Goal: Task Accomplishment & Management: Manage account settings

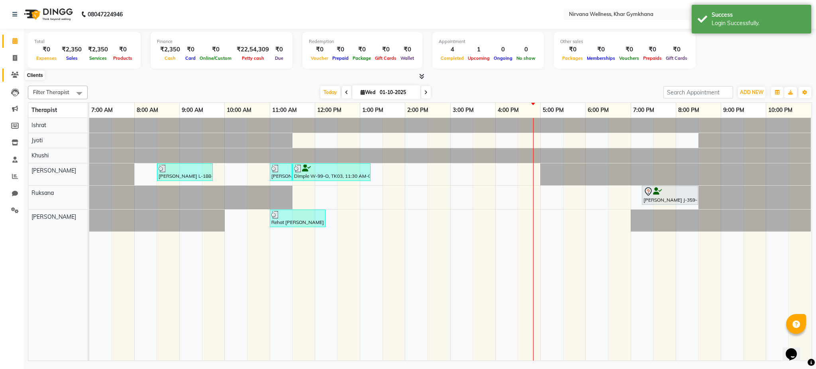
click at [13, 76] on icon at bounding box center [15, 75] width 8 height 6
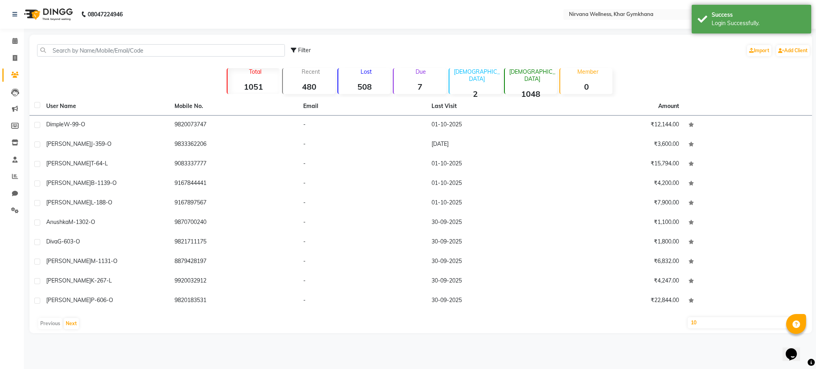
click at [365, 80] on div "Lost 508" at bounding box center [363, 81] width 53 height 26
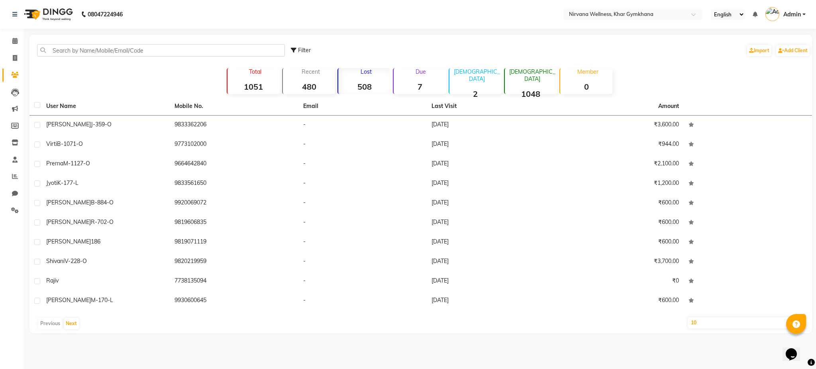
click at [720, 326] on select "10 50 100" at bounding box center [747, 322] width 118 height 11
select select "100"
click at [688, 317] on select "10 50 100" at bounding box center [747, 322] width 118 height 11
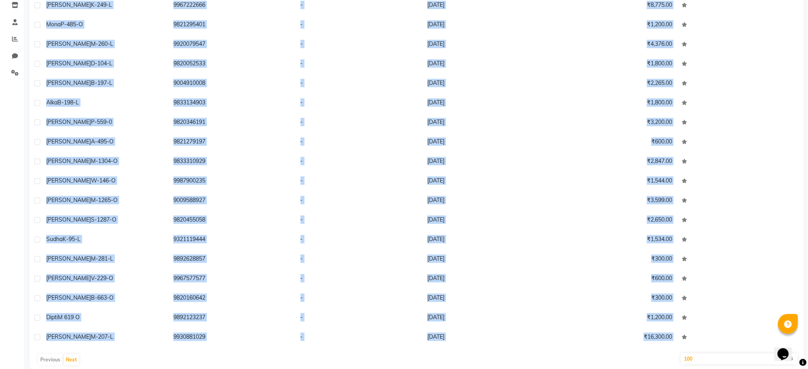
scroll to position [150, 0]
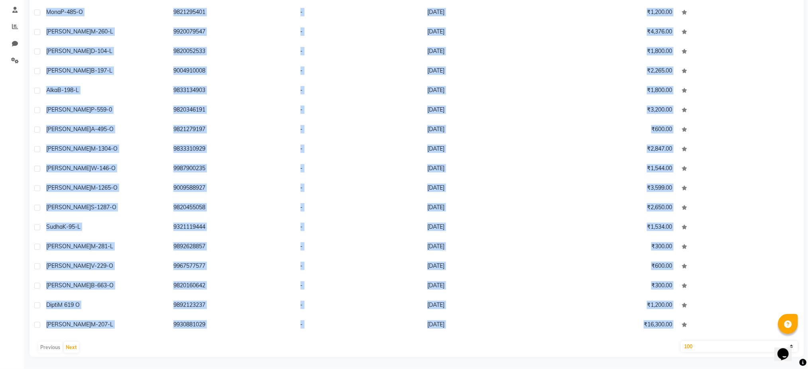
drag, startPoint x: 39, startPoint y: 117, endPoint x: 211, endPoint y: 394, distance: 326.4
click at [211, 219] on html "08047224946 Select Location × Nirvana Wellness, Khar Gymkhana English ENGLISH E…" at bounding box center [404, 34] width 808 height 369
copy div "Lore Ipsumdo S-118-A 2568701367 - 20-54-2830 ₹7,113.62 Conse A-5056-E 462537947…"
click at [75, 347] on button "Next" at bounding box center [71, 347] width 15 height 11
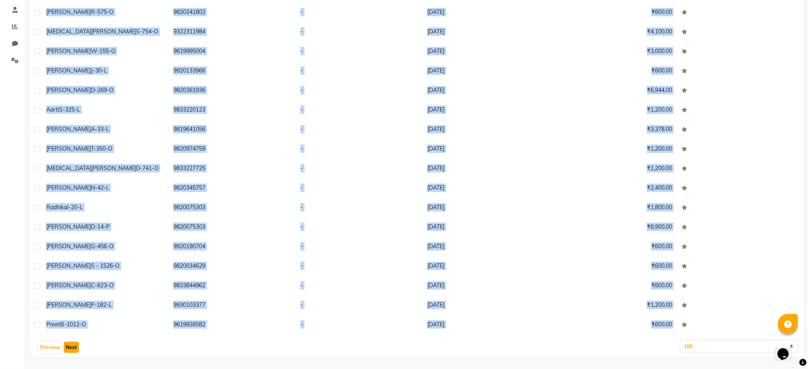
copy div "Lore Ipsumdo S-118-A 2568701367 - 20-54-2830 ₹7,113.62 Conse A-5056-E 462537947…"
click at [72, 347] on button "Next" at bounding box center [71, 347] width 15 height 11
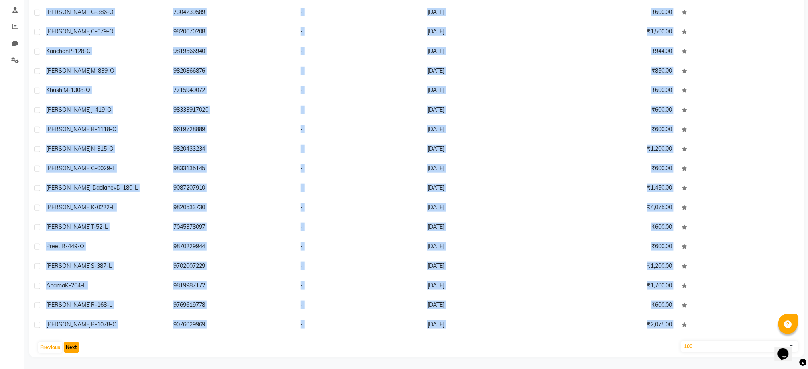
copy div "Lore Ipsumdo S-118-A 2568701367 - 20-54-2830 ₹7,113.62 Conse A-5056-E 462537947…"
click at [72, 347] on button "Next" at bounding box center [71, 347] width 15 height 11
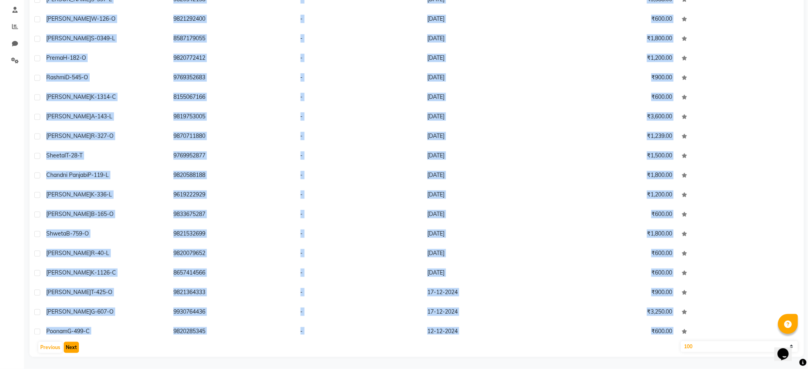
copy div "Lore Ipsumdo S-118-A 2568701367 - 20-54-2830 ₹7,113.62 Conse A-5056-E 462537947…"
click at [72, 347] on button "Next" at bounding box center [71, 347] width 15 height 11
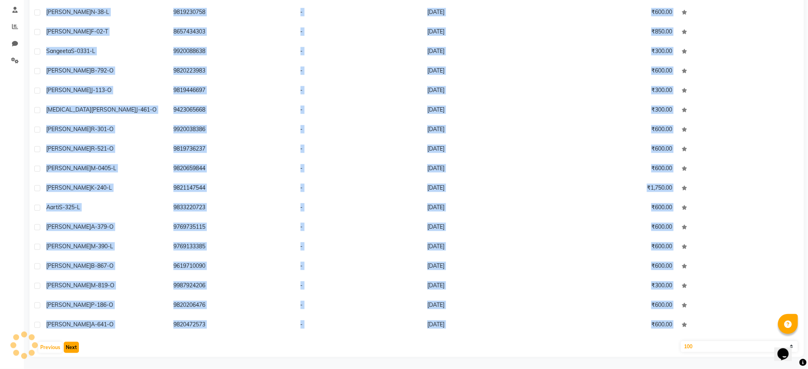
copy div "Lore Ipsumdo S-118-A 2568701367 - 20-54-2830 ₹7,113.62 Conse A-5056-E 462537947…"
click at [72, 347] on button "Next" at bounding box center [71, 347] width 15 height 11
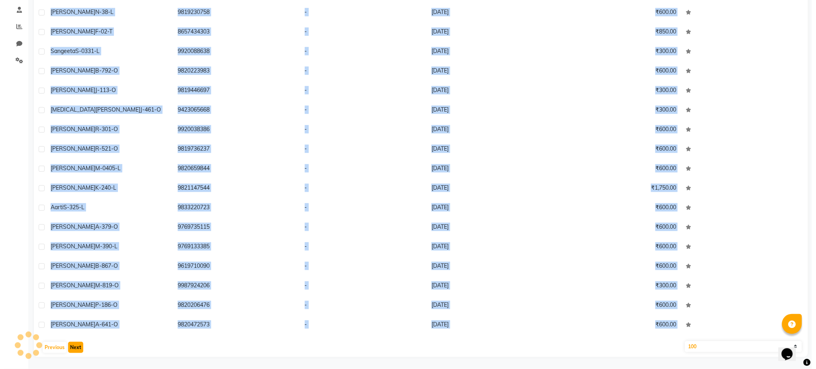
scroll to position [0, 0]
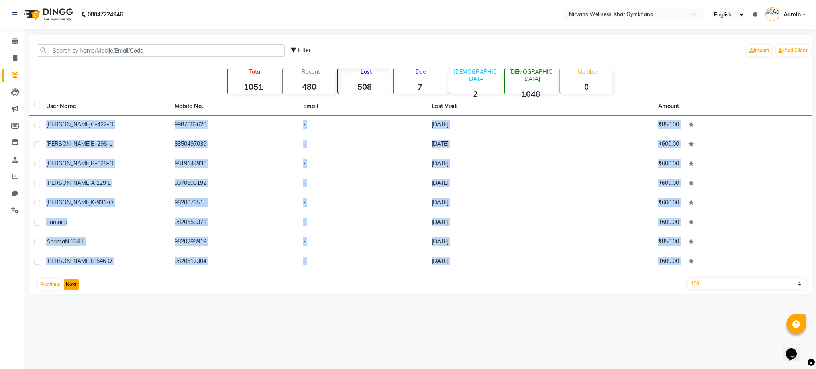
copy div "Lore Ipsumdo S-118-A 2568701367 - 20-54-2830 ₹7,113.62 Conse A-5056-E 462537947…"
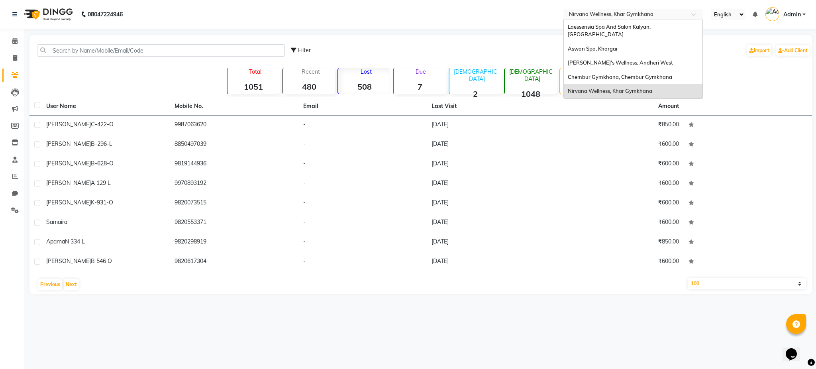
click at [610, 18] on input "text" at bounding box center [625, 15] width 116 height 8
click at [614, 26] on span "Laessensia Spa And Salon Kalyan, [GEOGRAPHIC_DATA]" at bounding box center [610, 31] width 84 height 14
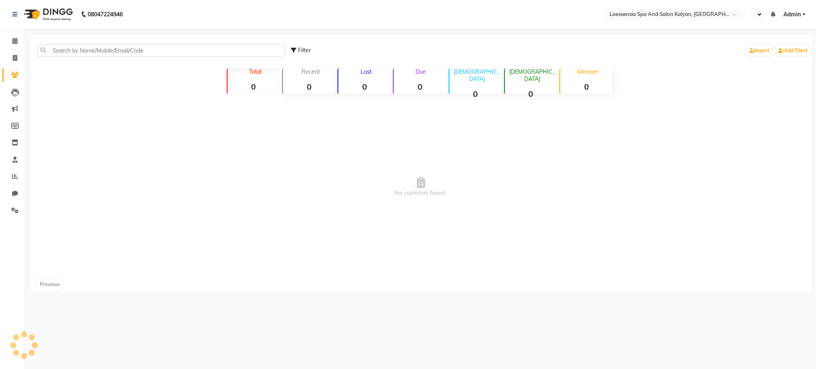
select select "en"
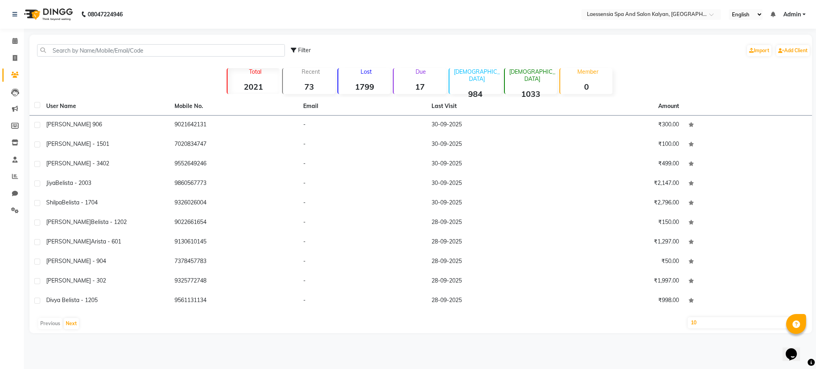
click at [418, 88] on strong "17" at bounding box center [420, 87] width 52 height 10
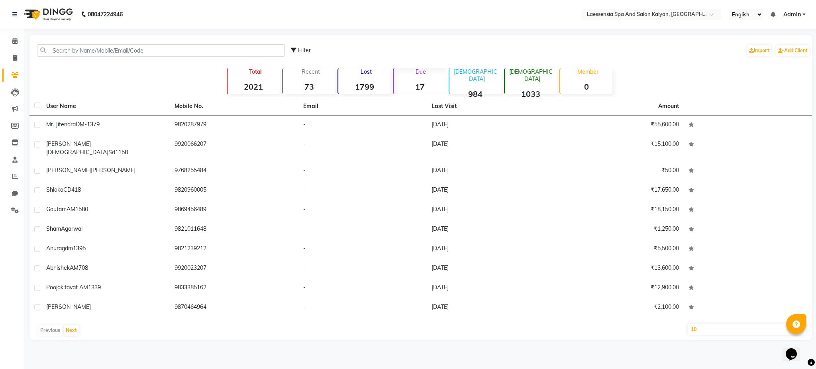
click at [368, 88] on strong "1799" at bounding box center [364, 87] width 52 height 10
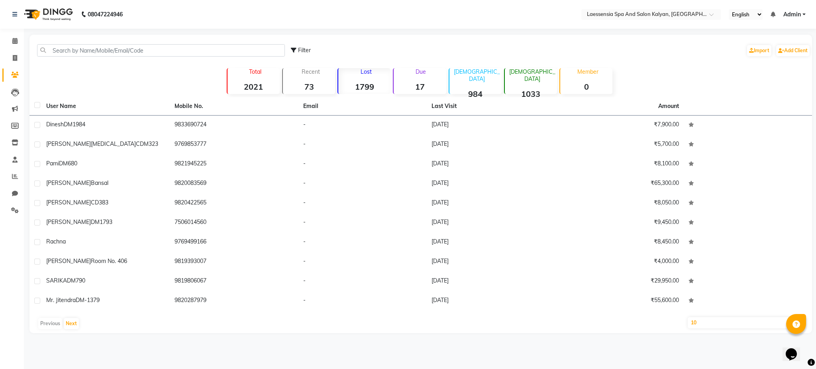
click at [309, 83] on strong "73" at bounding box center [309, 87] width 52 height 10
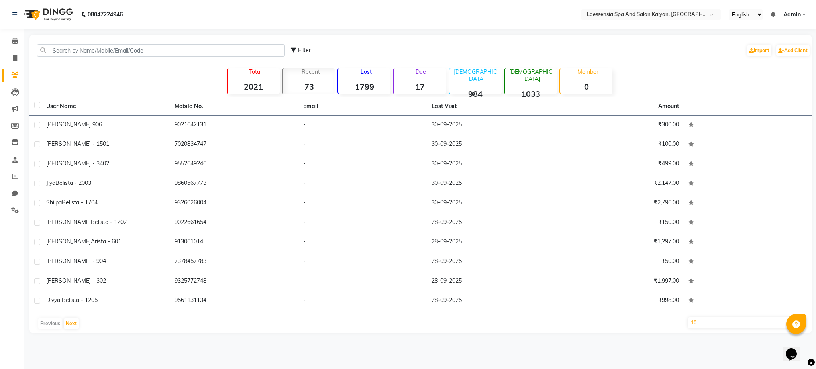
click at [613, 20] on nav "08047224946 Select Location × Laessensia Spa And Salon Kalyan, Chembur English …" at bounding box center [408, 14] width 816 height 29
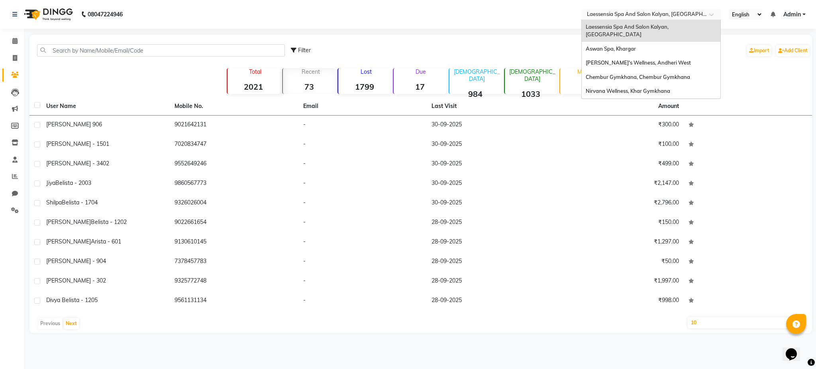
click at [620, 14] on input "text" at bounding box center [643, 15] width 116 height 8
click at [627, 74] on span "Chembur Gymkhana, Chembur Gymkhana" at bounding box center [638, 77] width 104 height 6
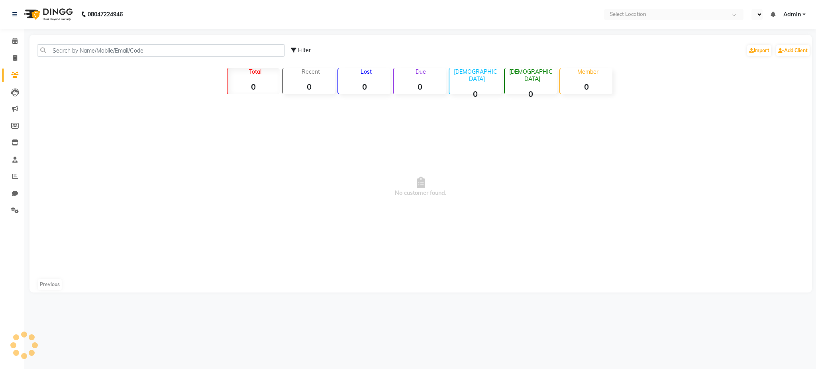
select select "en"
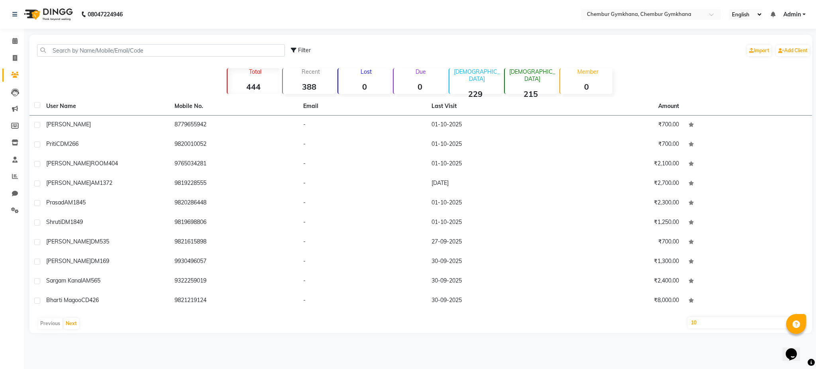
click at [724, 323] on select "10 50 100" at bounding box center [747, 322] width 118 height 11
select select "100"
click at [688, 317] on select "10 50 100" at bounding box center [747, 322] width 118 height 11
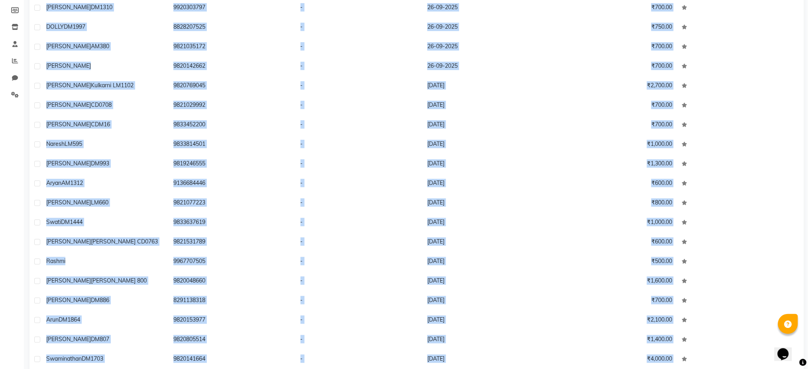
scroll to position [150, 0]
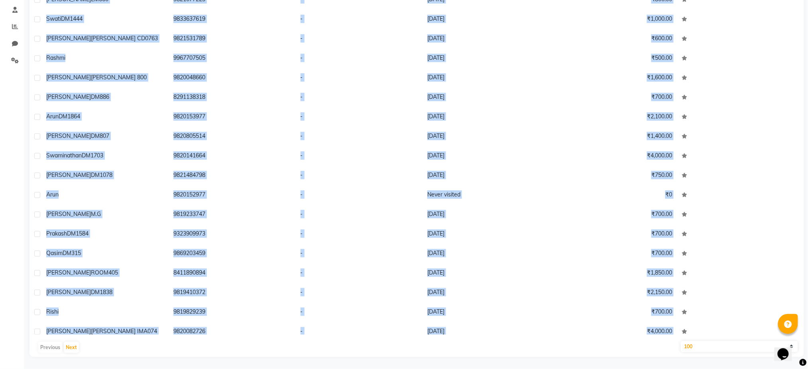
drag, startPoint x: 27, startPoint y: 120, endPoint x: 259, endPoint y: 394, distance: 358.5
click at [259, 219] on html "08047224946 Select Location × Chembur Gymkhana, Chembur Gymkhana English ENGLIS…" at bounding box center [404, 34] width 808 height 369
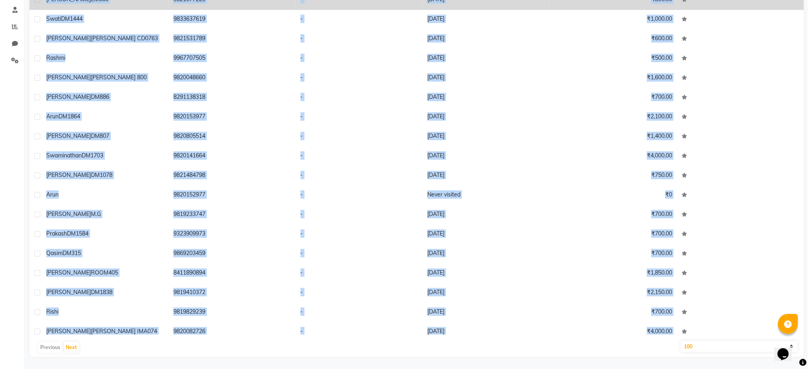
copy div "User Name Mobile No. Email Last Visit Amount Arushi Gupta 8779655942 - 01-10-20…"
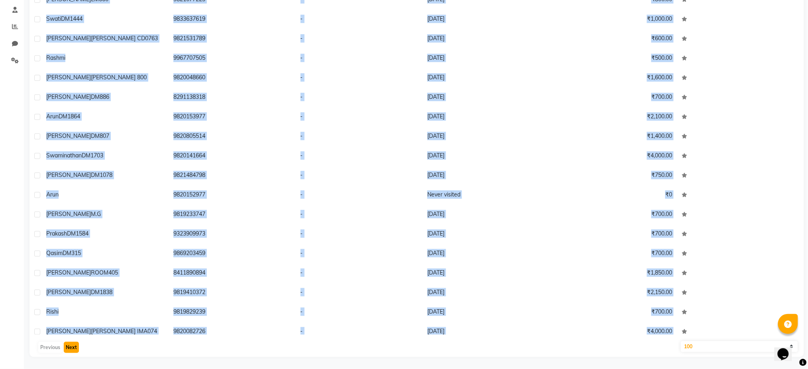
click at [67, 346] on button "Next" at bounding box center [71, 347] width 15 height 11
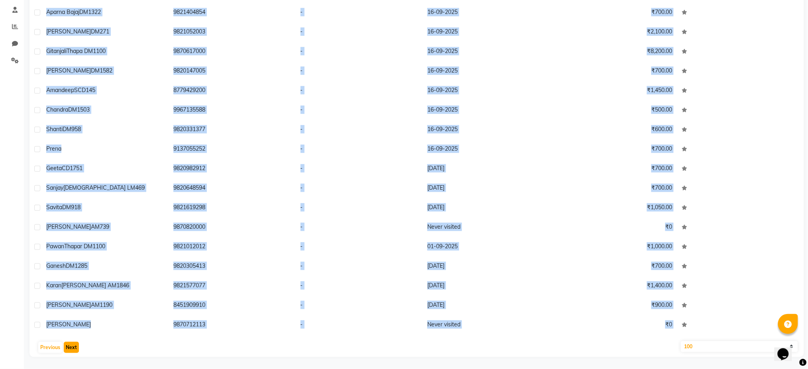
copy div "User Name Mobile No. Email Last Visit Amount Arushi Gupta 8779655942 - 01-10-20…"
click at [67, 346] on button "Next" at bounding box center [71, 347] width 15 height 11
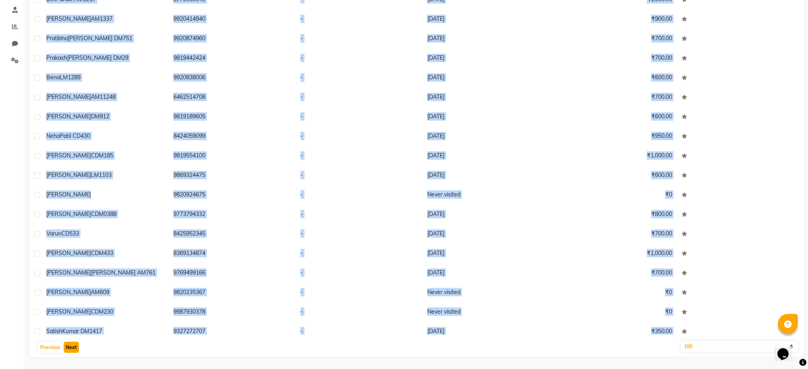
copy div "User Name Mobile No. Email Last Visit Amount Arushi Gupta 8779655942 - 01-10-20…"
click at [67, 346] on button "Next" at bounding box center [71, 347] width 15 height 11
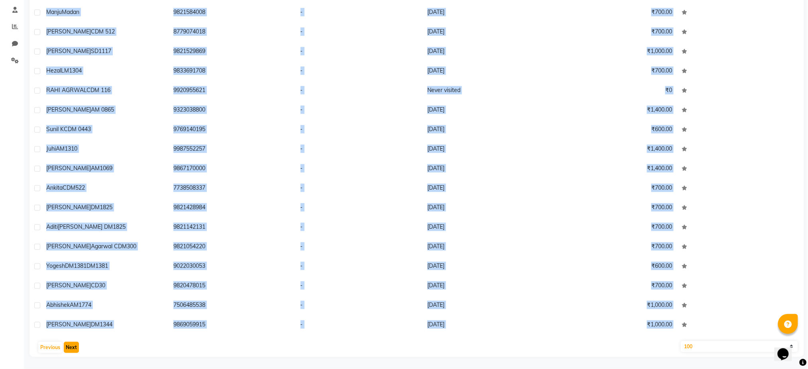
copy div "User Name Mobile No. Email Last Visit Amount Arushi Gupta 8779655942 - 01-10-20…"
click at [67, 346] on button "Next" at bounding box center [71, 347] width 15 height 11
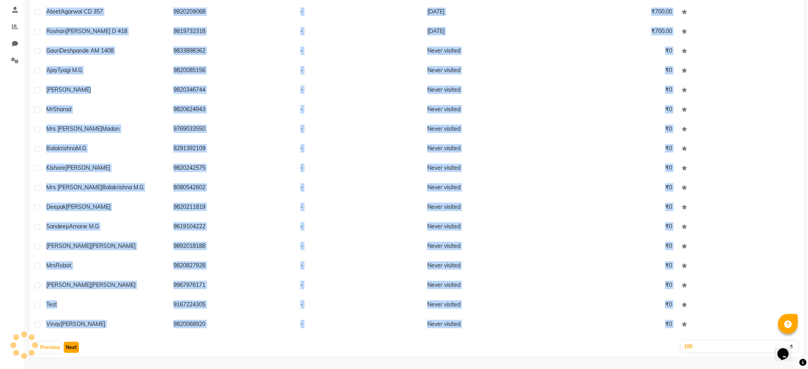
scroll to position [489, 0]
copy div "User Name Mobile No. Email Last Visit Amount Arushi Gupta 8779655942 - 01-10-20…"
click at [67, 346] on button "Next" at bounding box center [71, 347] width 15 height 11
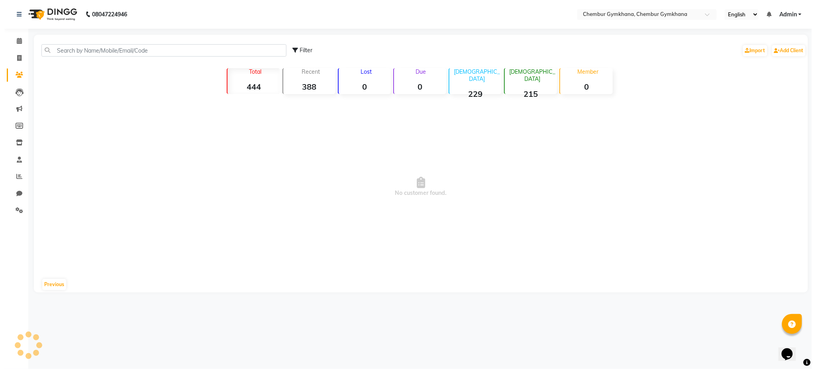
scroll to position [0, 0]
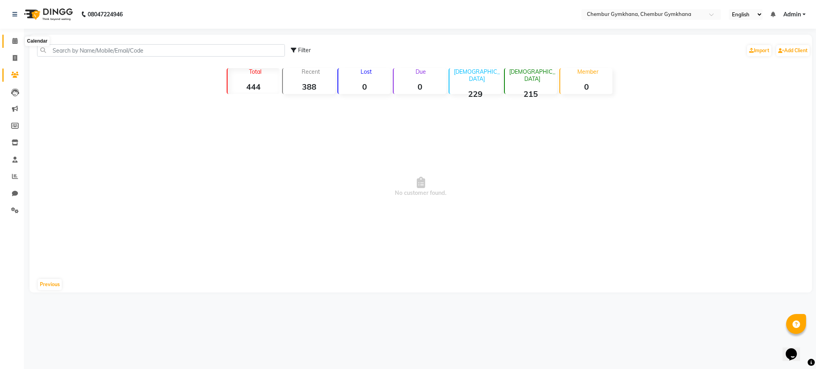
click at [12, 45] on span at bounding box center [15, 41] width 14 height 9
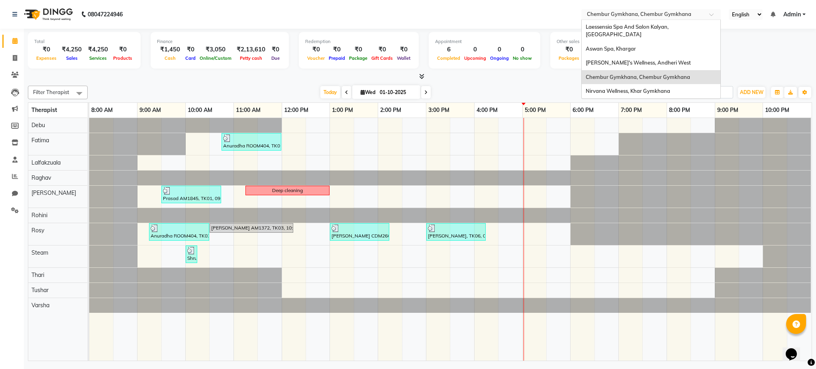
click at [660, 16] on input "text" at bounding box center [643, 15] width 116 height 8
click at [643, 44] on div "Aswan Spa, Khargar" at bounding box center [651, 49] width 139 height 14
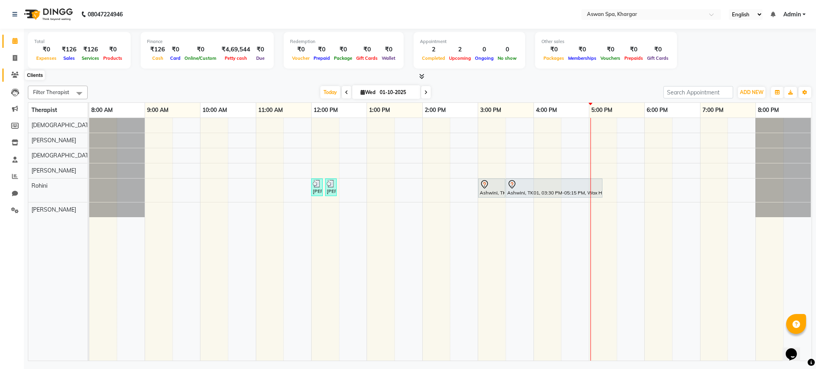
click at [14, 77] on icon at bounding box center [15, 75] width 8 height 6
